Goal: Task Accomplishment & Management: Manage account settings

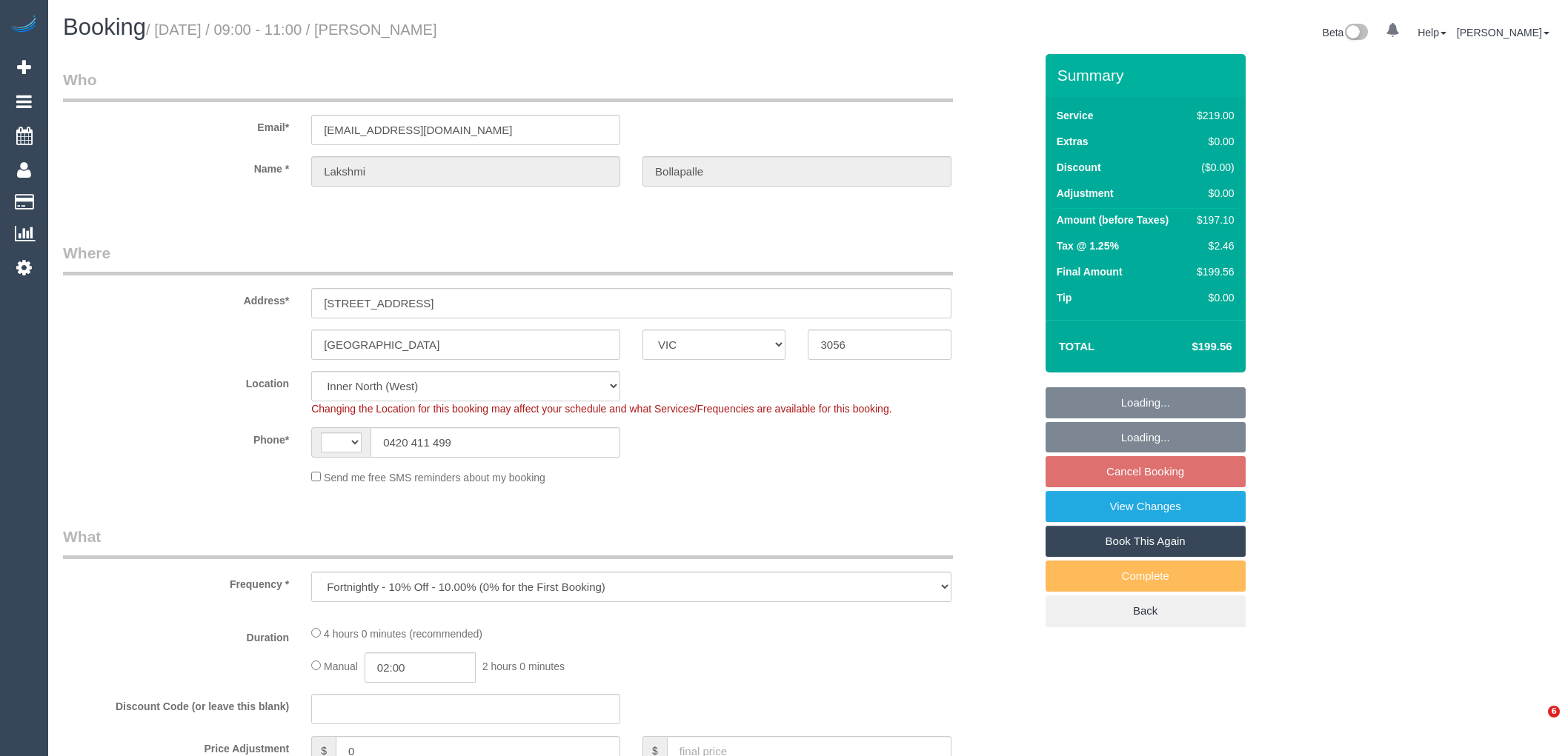
select select "VIC"
select select "number:29"
select select "number:14"
select select "number:19"
select select "number:24"
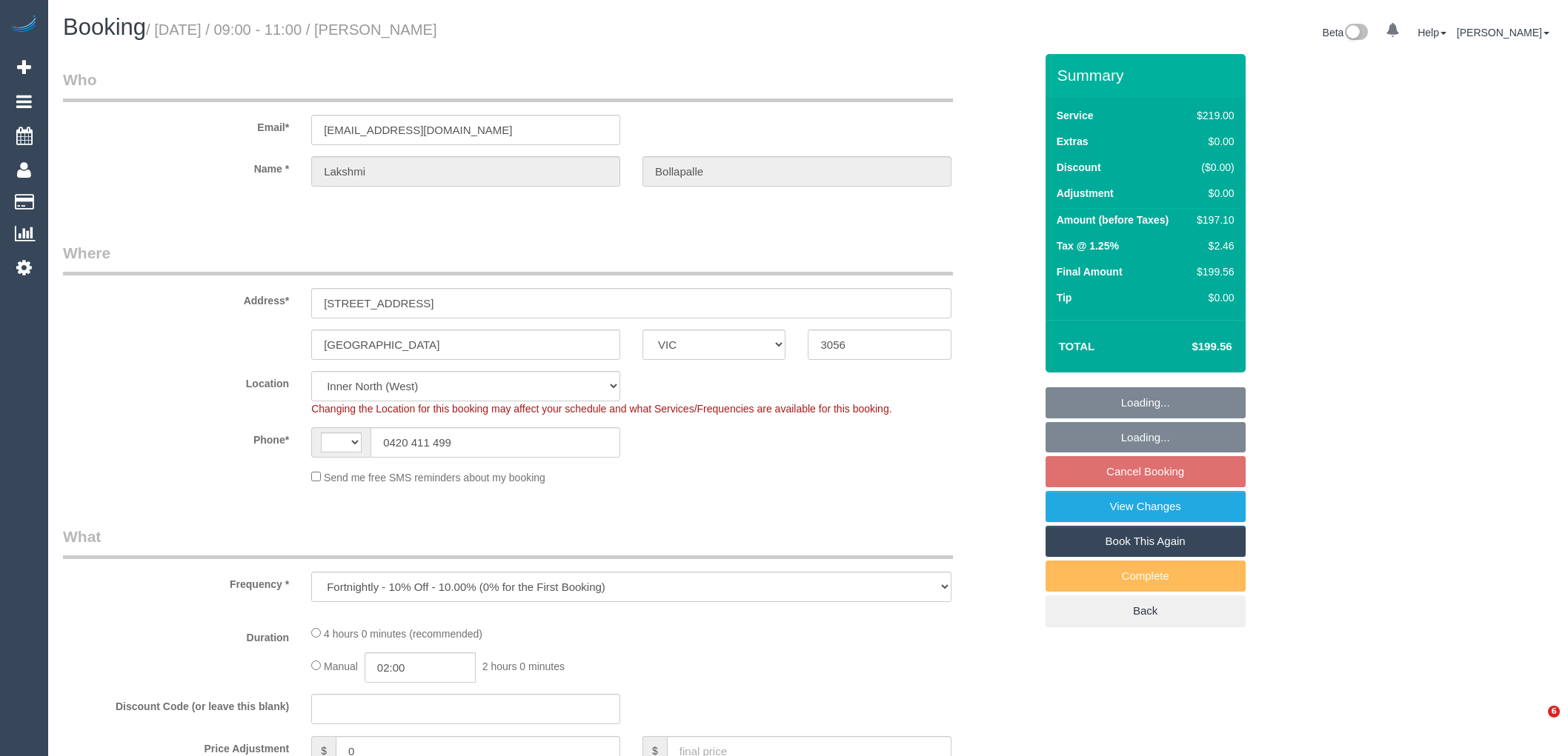
select select "number:34"
select select "number:26"
select select "string:AU"
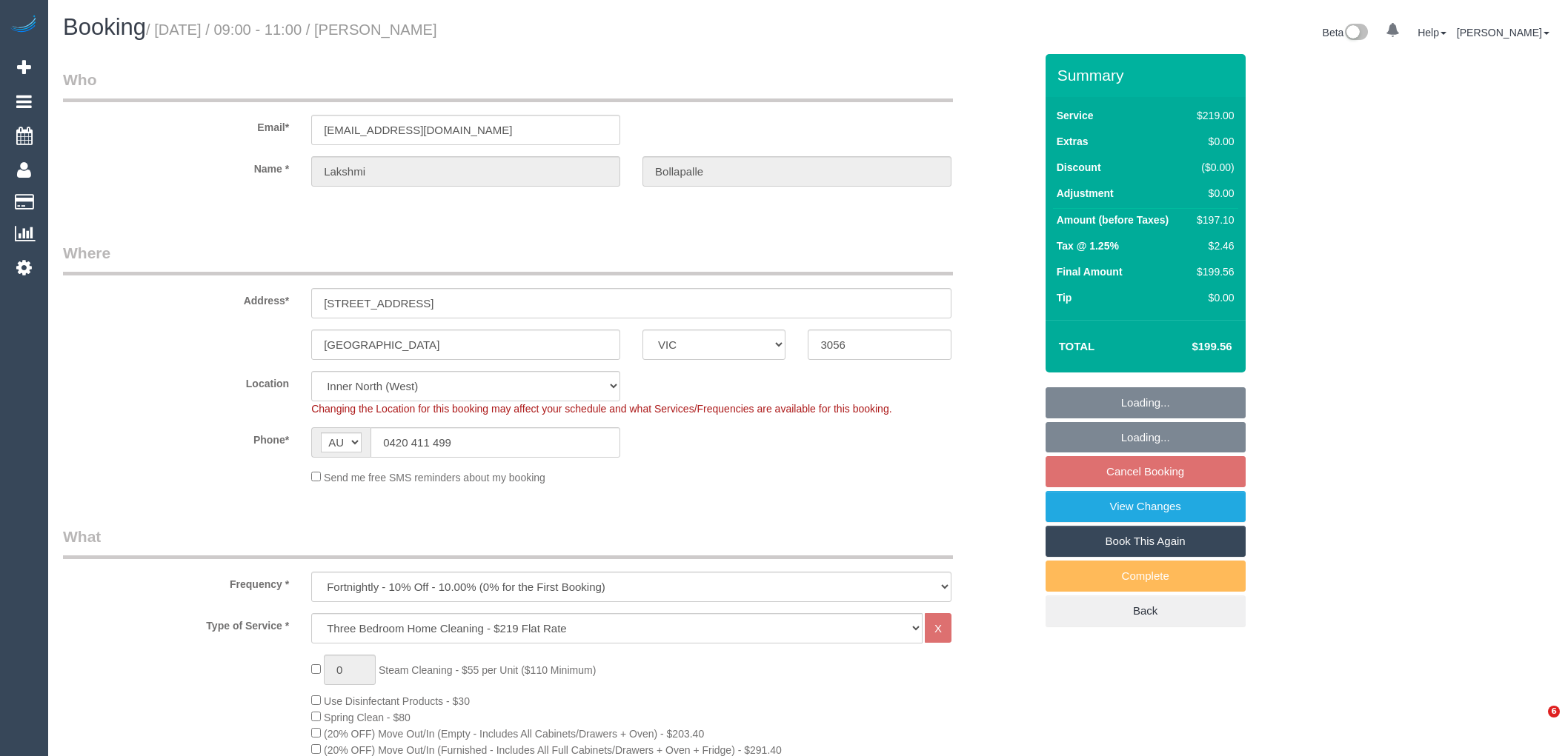
select select "spot3"
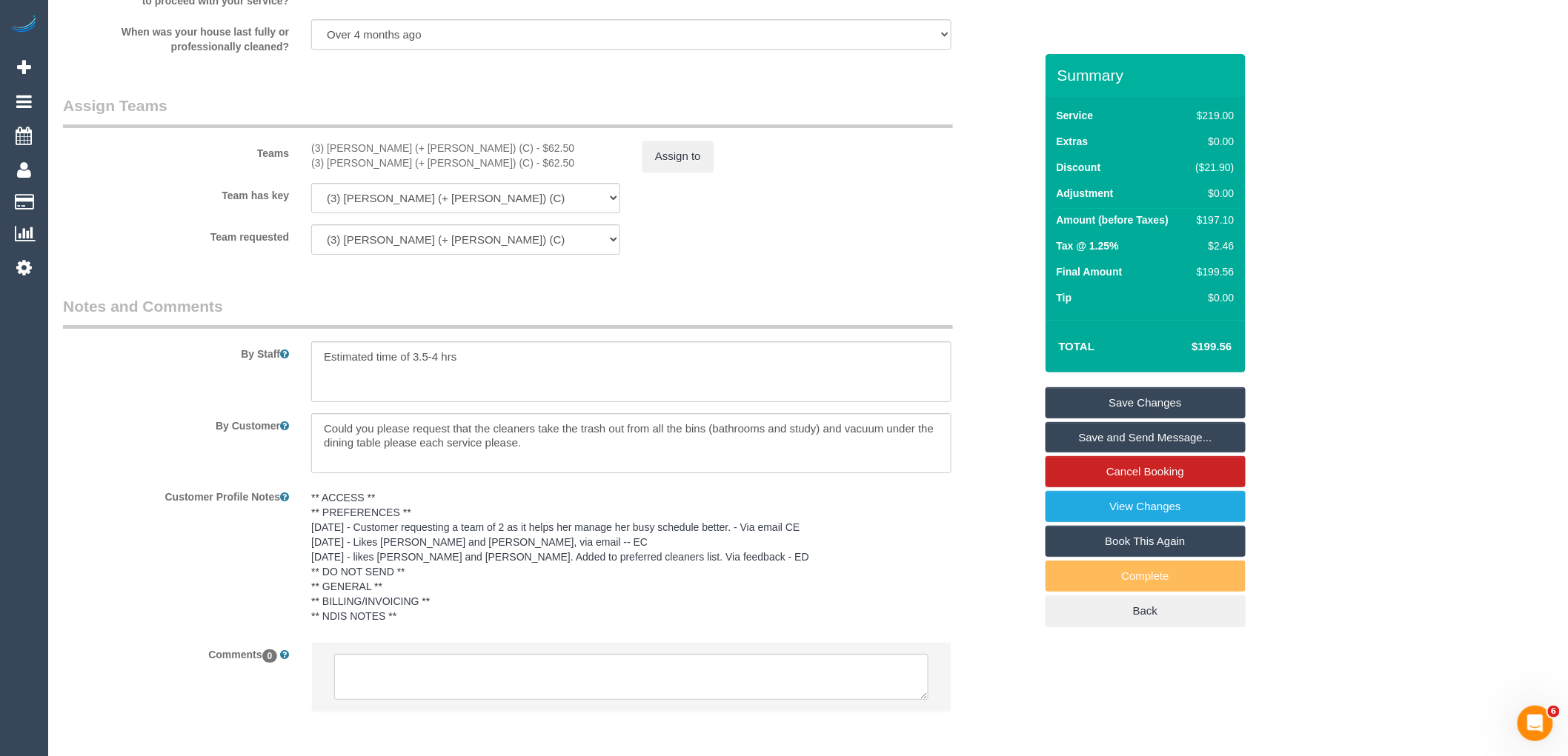
scroll to position [2201, 0]
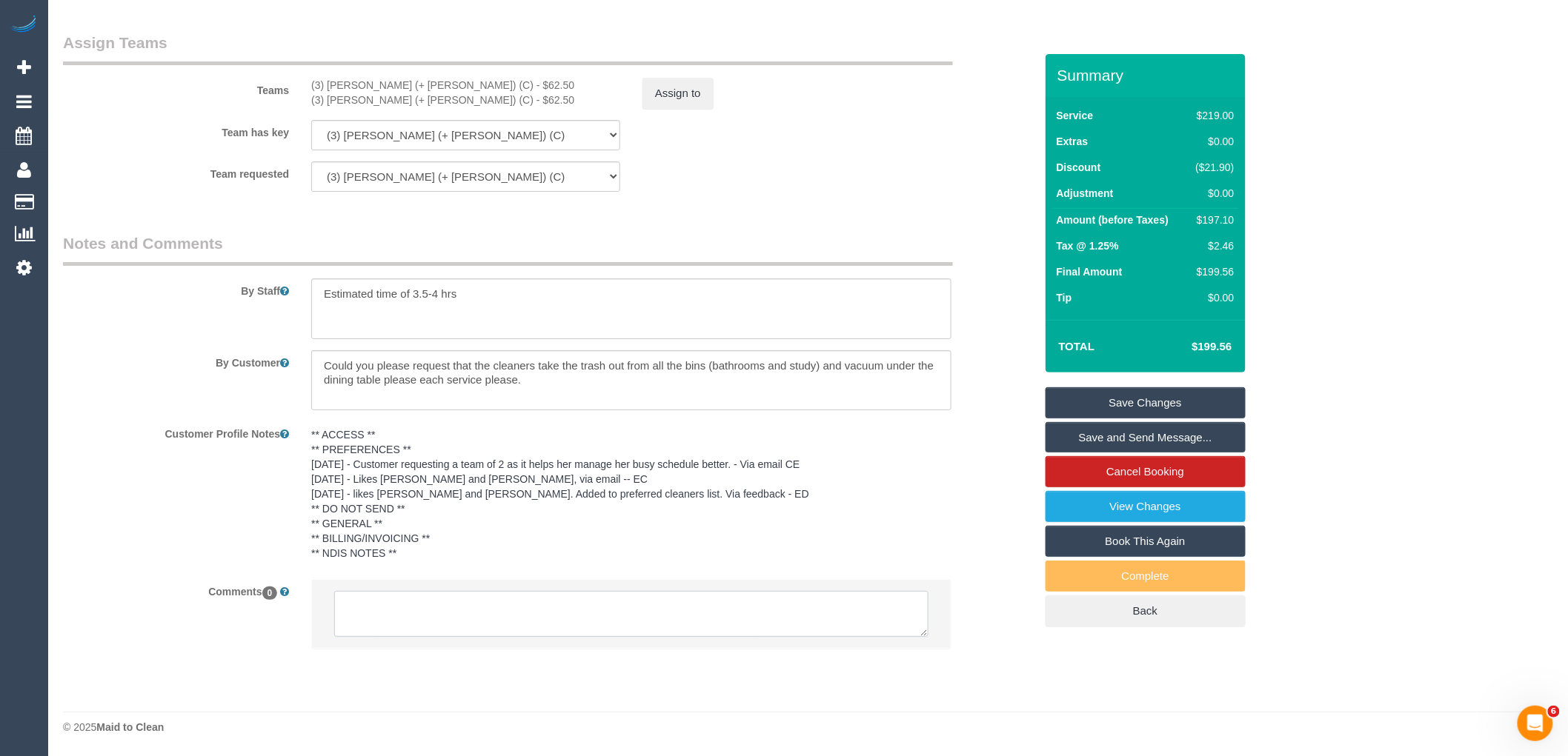
click at [523, 615] on textarea at bounding box center [630, 614] width 594 height 46
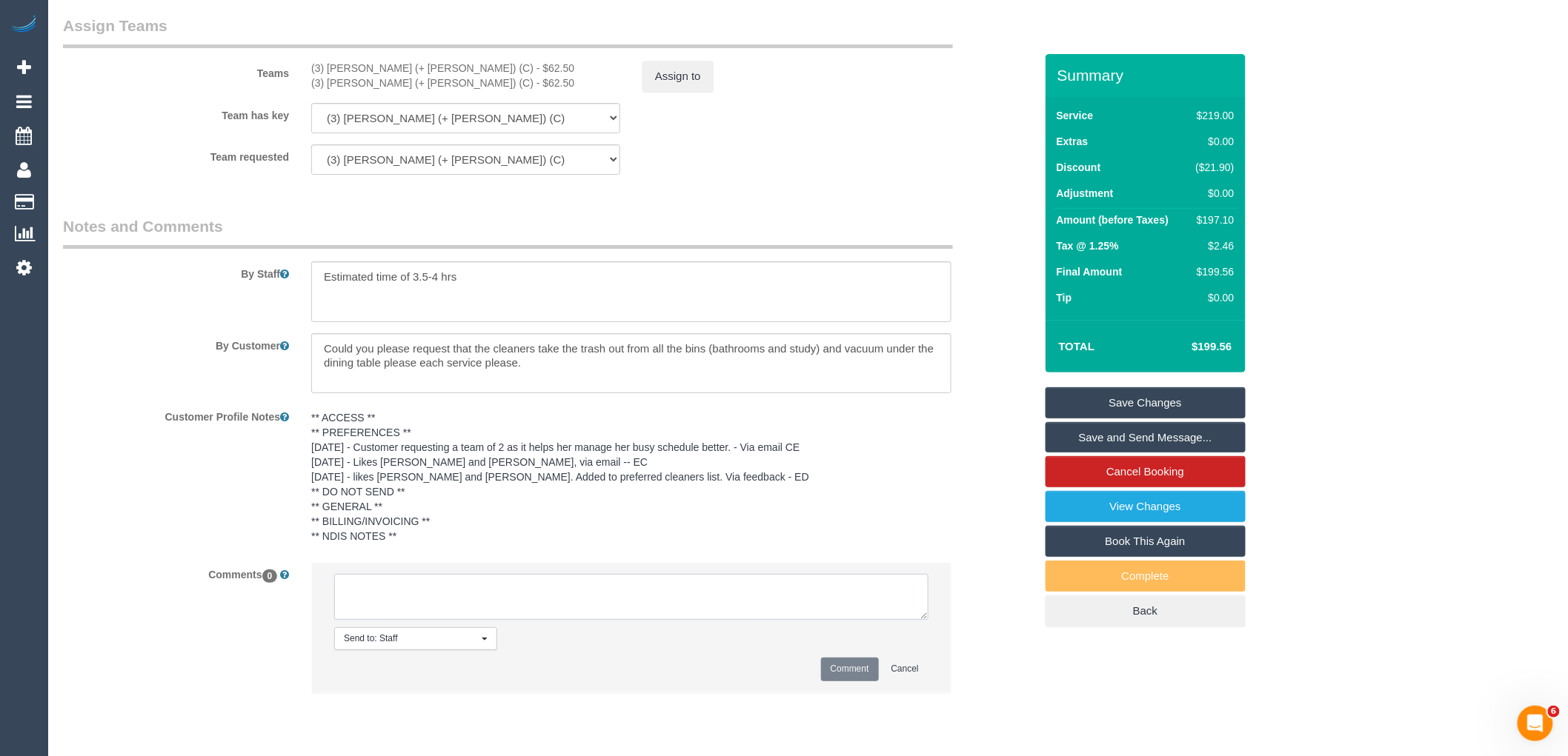
paste textarea "[PERSON_NAME] and [PERSON_NAME] are unavailable for work on 06/10 - 07/10. Cust…"
type textarea "[PERSON_NAME] and [PERSON_NAME] are unavailable for work on 06/10 - 07/10. Cust…"
click at [847, 681] on button "Comment" at bounding box center [849, 669] width 58 height 23
click at [675, 82] on button "Assign to" at bounding box center [678, 76] width 71 height 31
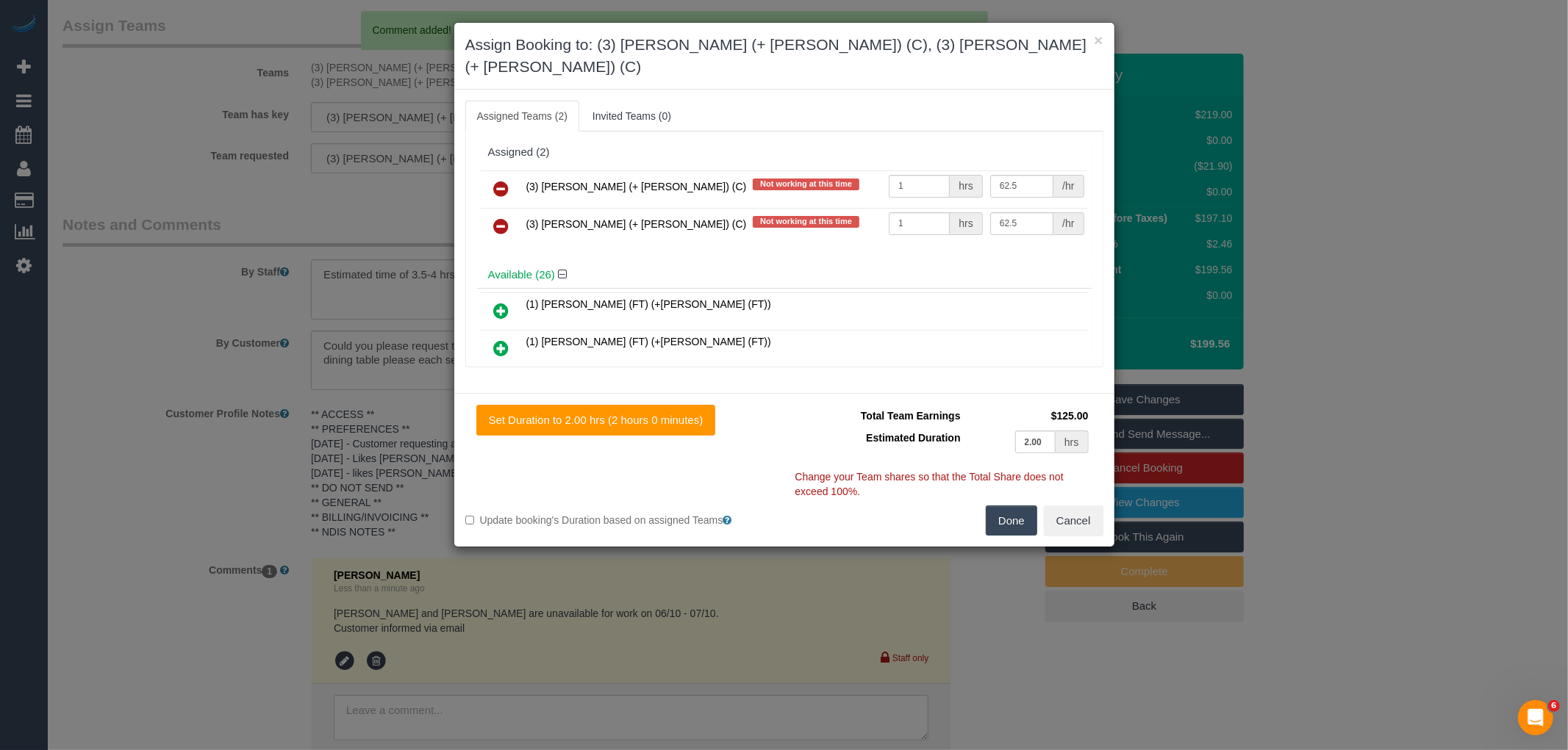
click at [496, 180] on icon at bounding box center [502, 189] width 15 height 18
click at [496, 218] on icon at bounding box center [502, 226] width 15 height 18
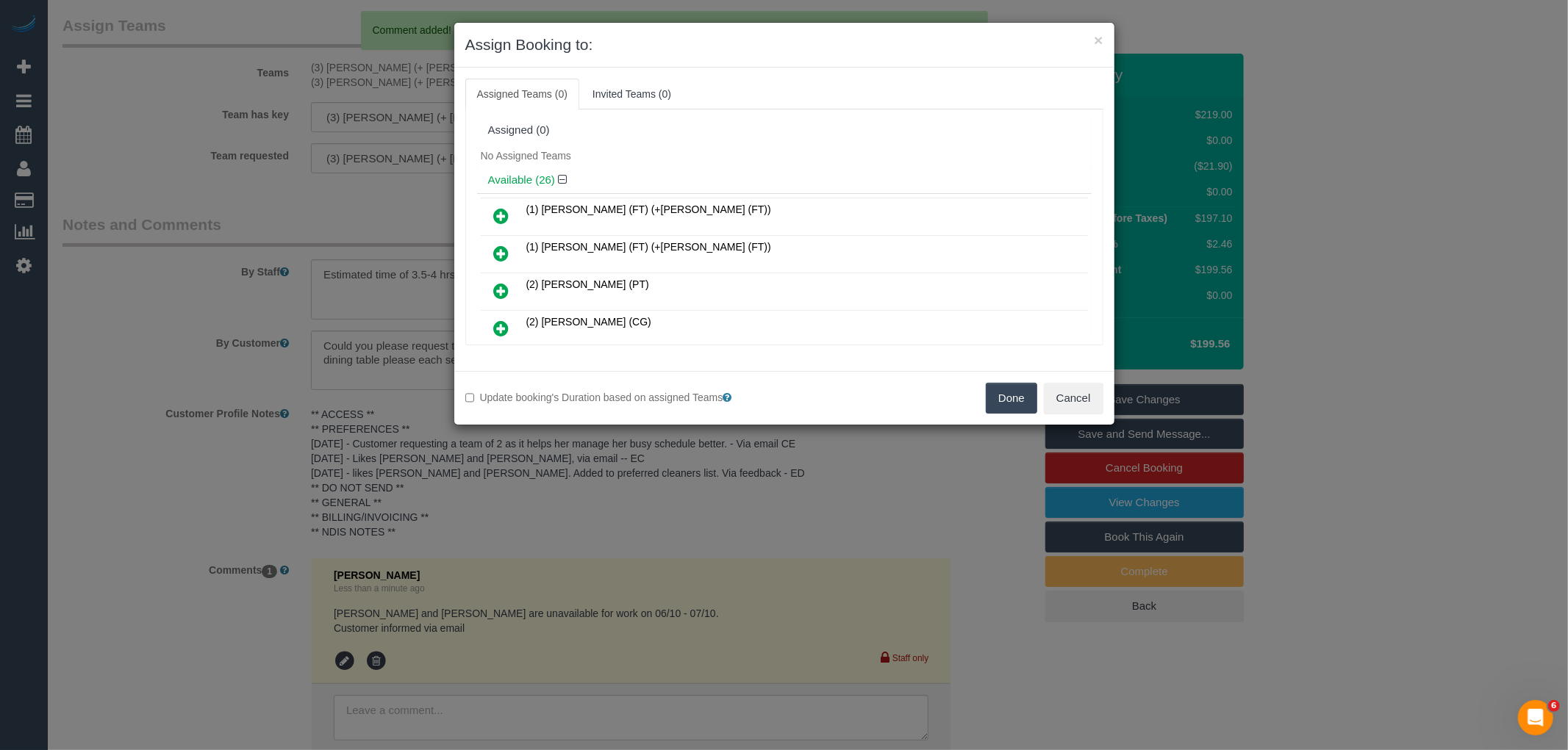
click at [1025, 401] on button "Done" at bounding box center [1011, 398] width 52 height 31
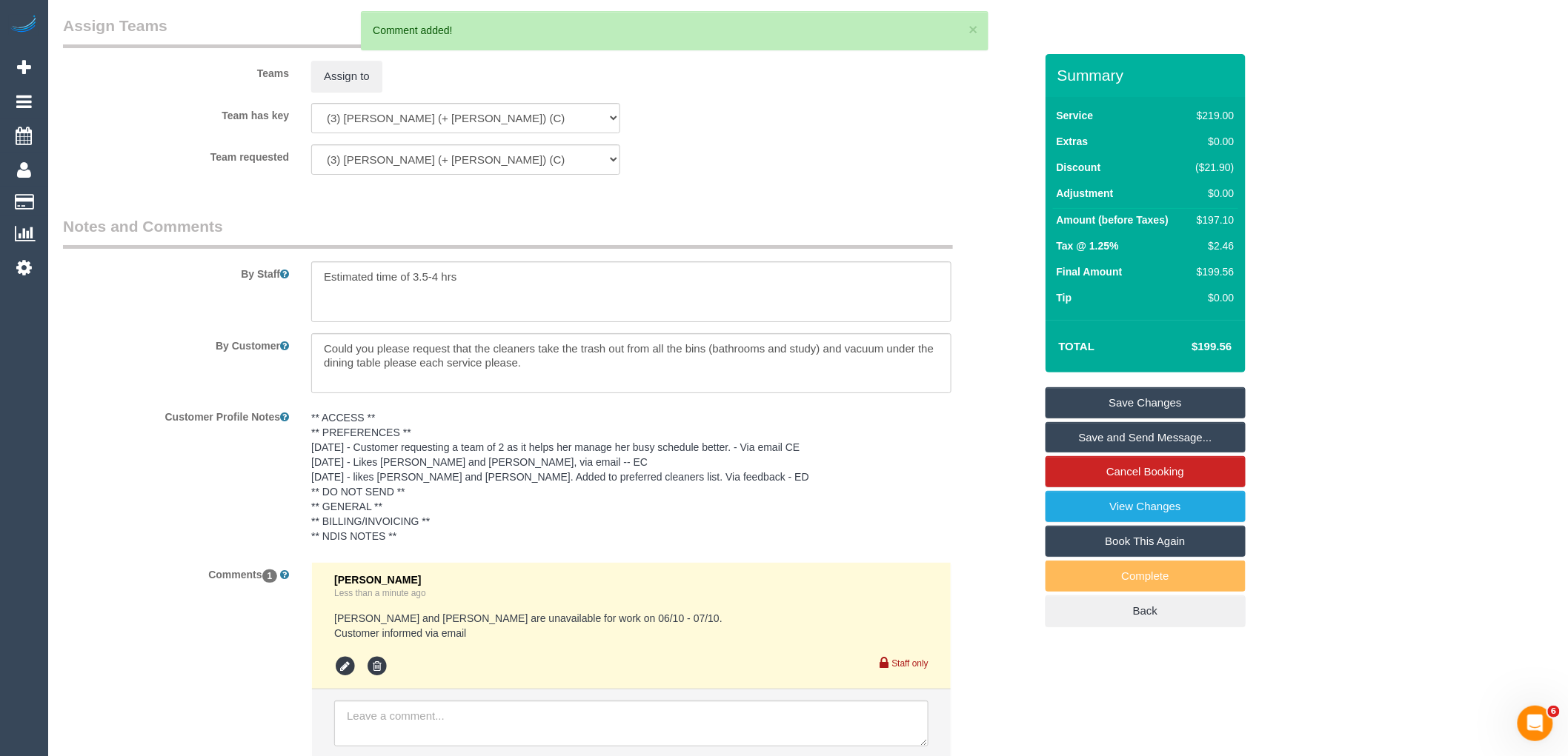
click at [1135, 396] on link "Save Changes" at bounding box center [1145, 402] width 200 height 31
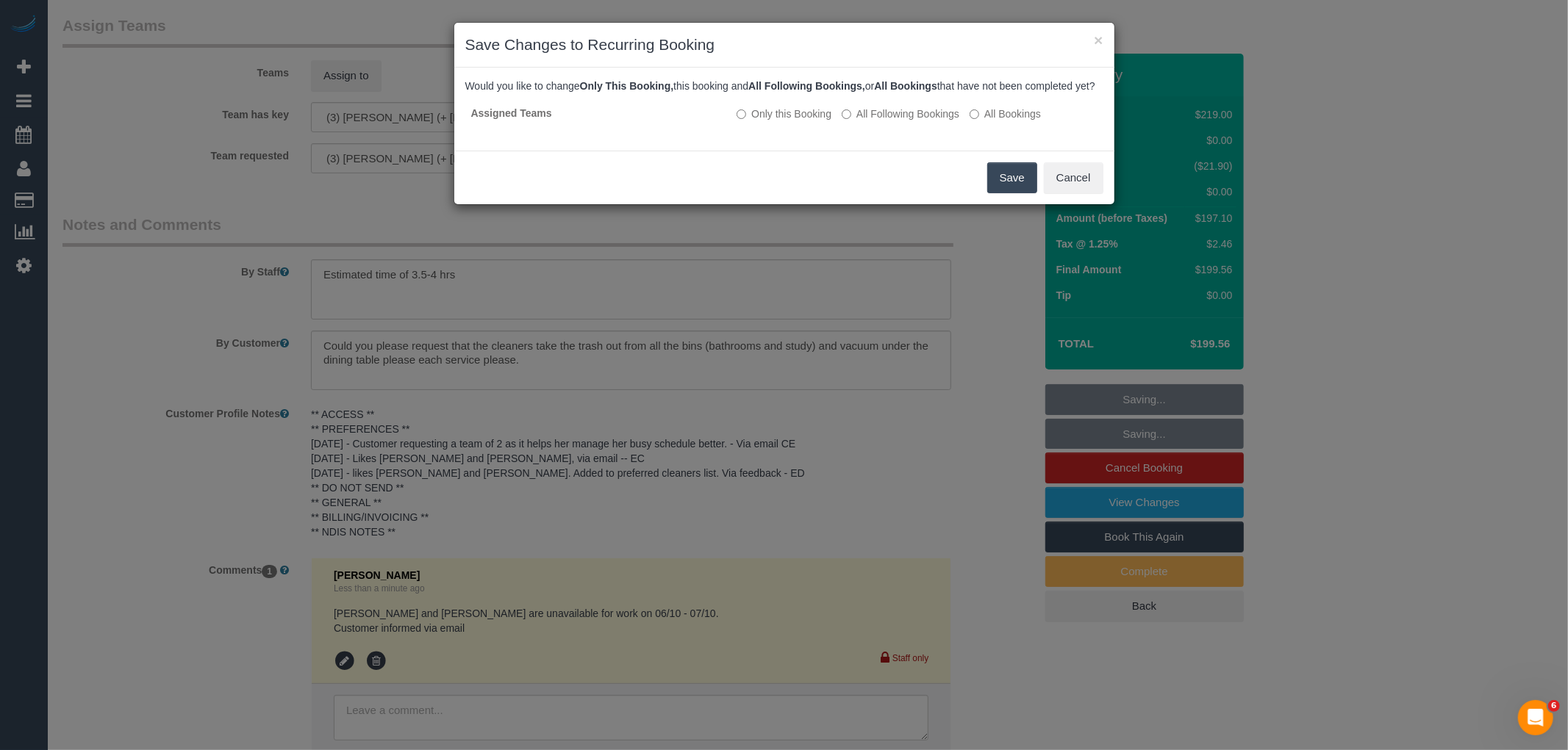
click at [1018, 187] on button "Save" at bounding box center [1011, 177] width 50 height 31
